Goal: Transaction & Acquisition: Purchase product/service

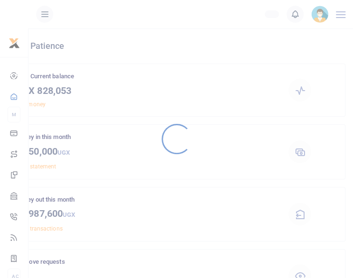
scroll to position [126, 314]
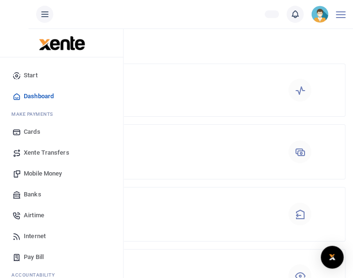
click at [37, 176] on span "Mobile Money" at bounding box center [43, 173] width 38 height 9
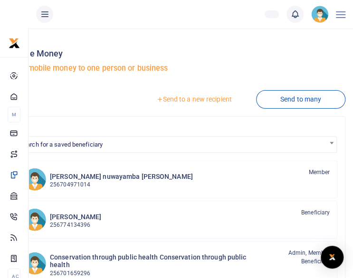
click at [208, 103] on link "Send to a new recipient" at bounding box center [194, 99] width 124 height 17
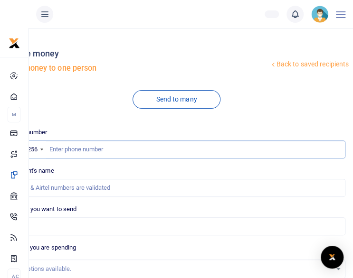
click at [56, 147] on input "text" at bounding box center [177, 150] width 338 height 18
type input "774070250"
type input "[PERSON_NAME]"
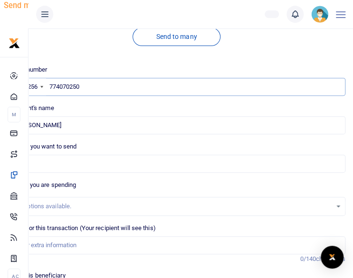
scroll to position [63, 0]
type input "774070250"
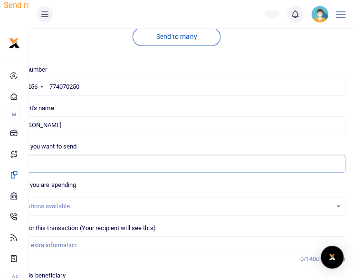
click at [66, 167] on input "Amount you want to send" at bounding box center [177, 164] width 338 height 18
type input "100,000"
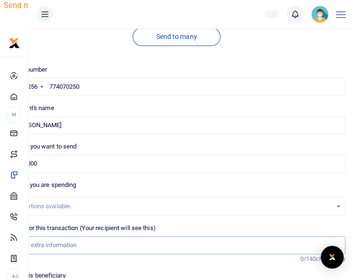
click at [65, 249] on input "Memo for this transaction (Your recipient will see this)" at bounding box center [177, 246] width 338 height 18
type input "fuel for office work"
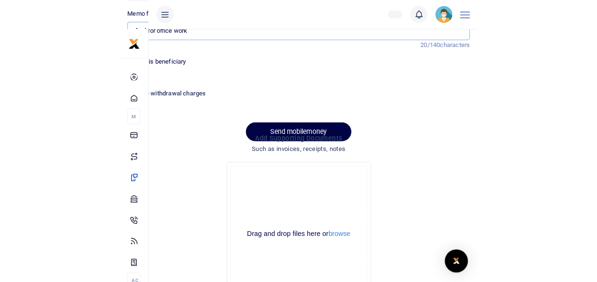
scroll to position [138, 0]
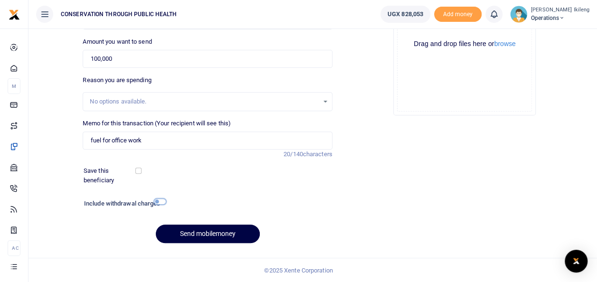
click at [159, 200] on input "checkbox" at bounding box center [160, 202] width 12 height 6
checkbox input "true"
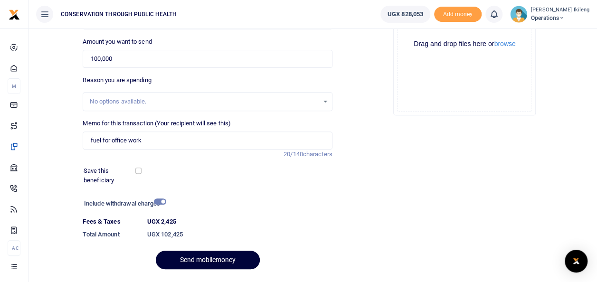
click at [169, 254] on button "Send mobilemoney" at bounding box center [208, 260] width 104 height 19
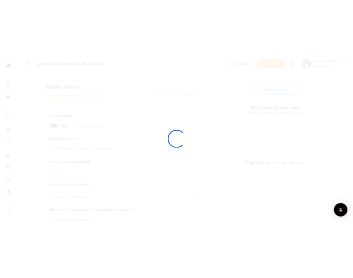
scroll to position [137, 0]
